Goal: Information Seeking & Learning: Compare options

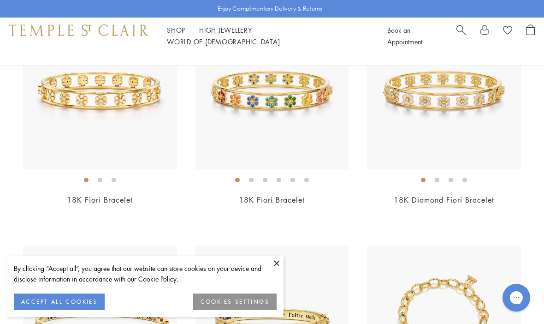
scroll to position [153, 0]
click at [493, 102] on img at bounding box center [443, 92] width 153 height 153
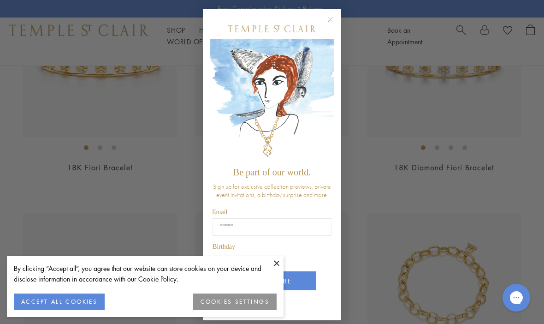
click at [518, 109] on div "Close dialog Be part of our world. Sign up for exclusive collection previews, p…" at bounding box center [272, 162] width 544 height 324
click at [332, 24] on circle "Close dialog" at bounding box center [330, 19] width 11 height 11
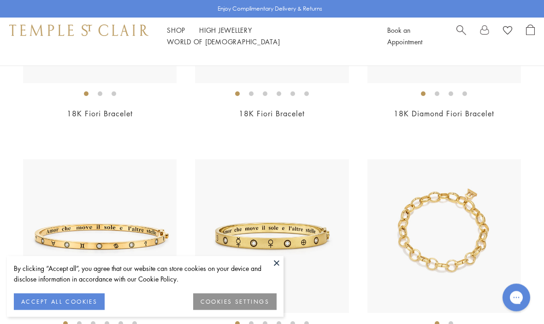
scroll to position [240, 0]
click at [282, 270] on button at bounding box center [277, 263] width 14 height 14
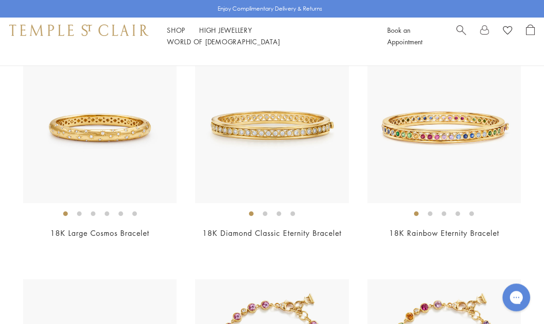
scroll to position [1498, 0]
click at [54, 131] on img at bounding box center [99, 125] width 153 height 153
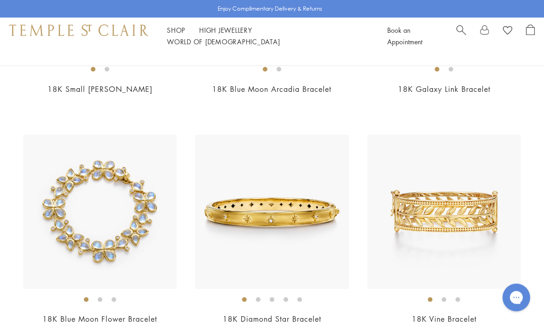
scroll to position [2337, 0]
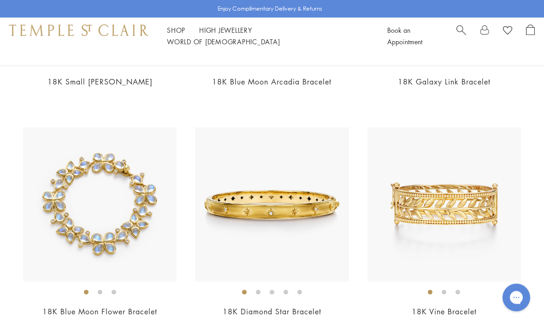
click at [52, 186] on img at bounding box center [99, 204] width 153 height 153
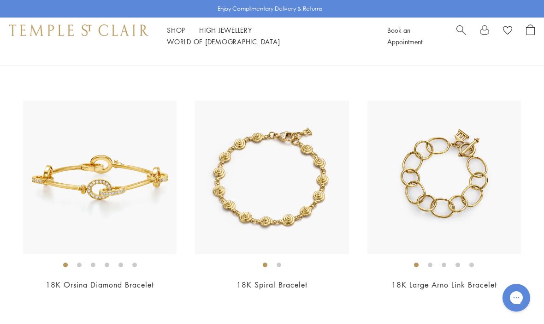
scroll to position [986, 0]
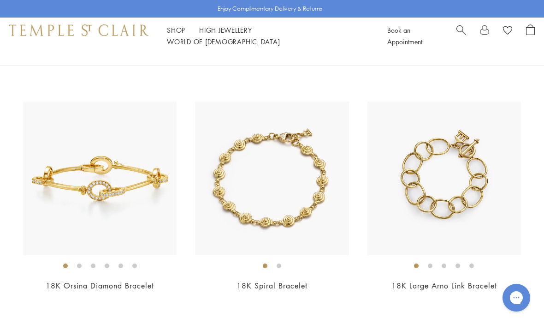
click at [57, 169] on img at bounding box center [99, 177] width 153 height 153
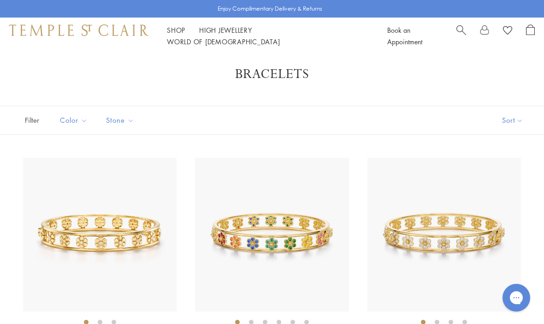
scroll to position [0, 0]
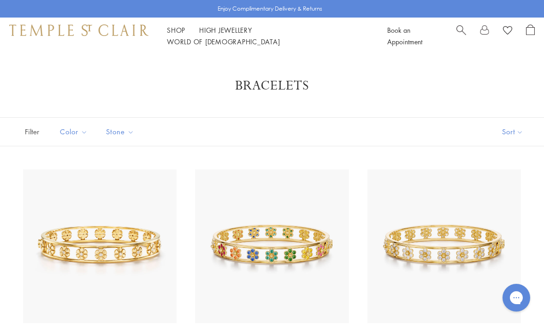
click at [55, 180] on img at bounding box center [99, 245] width 153 height 153
click at [342, 196] on img at bounding box center [271, 245] width 153 height 153
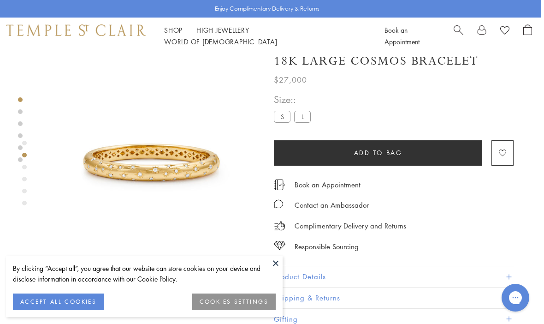
scroll to position [0, 2]
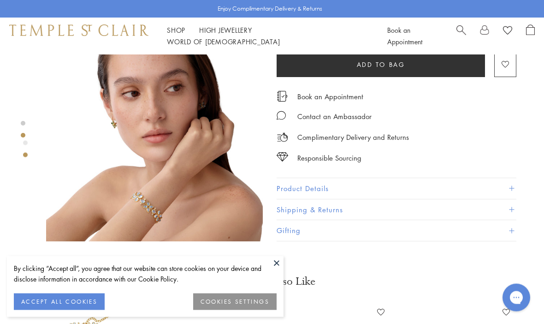
scroll to position [260, 0]
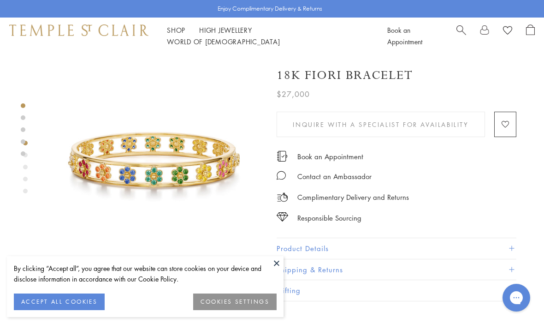
click at [189, 29] on div "Shop Shop Categories Amulets Pendants & Charms Lockets Chains & Leather Cords E…" at bounding box center [272, 36] width 544 height 37
click at [240, 33] on link "High Jewellery High Jewellery" at bounding box center [225, 29] width 53 height 9
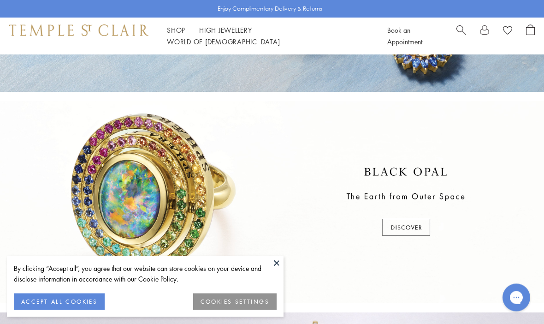
scroll to position [165, 0]
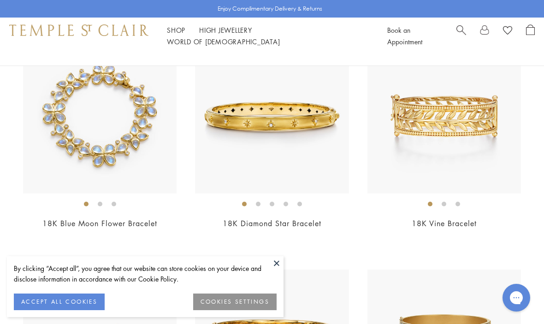
scroll to position [2425, 0]
